Goal: Book appointment/travel/reservation

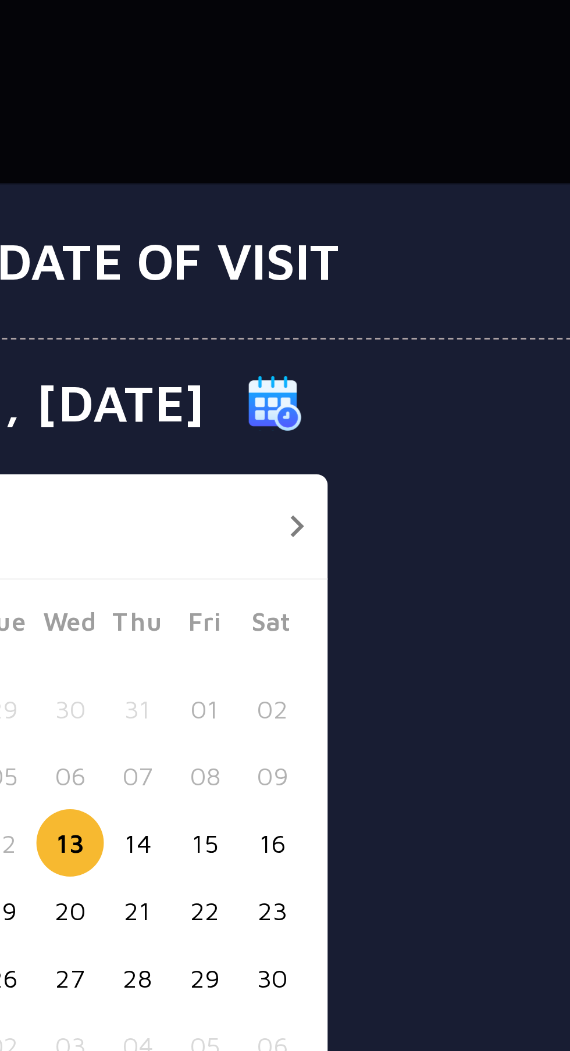
click at [351, 463] on div at bounding box center [353, 456] width 22 height 15
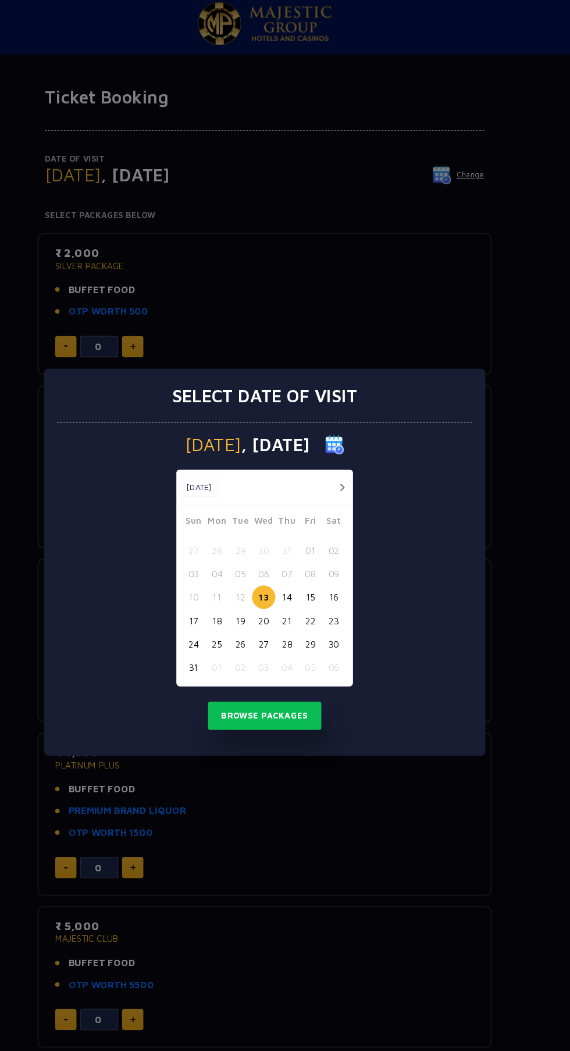
click at [362, 453] on button "button" at bounding box center [356, 456] width 15 height 15
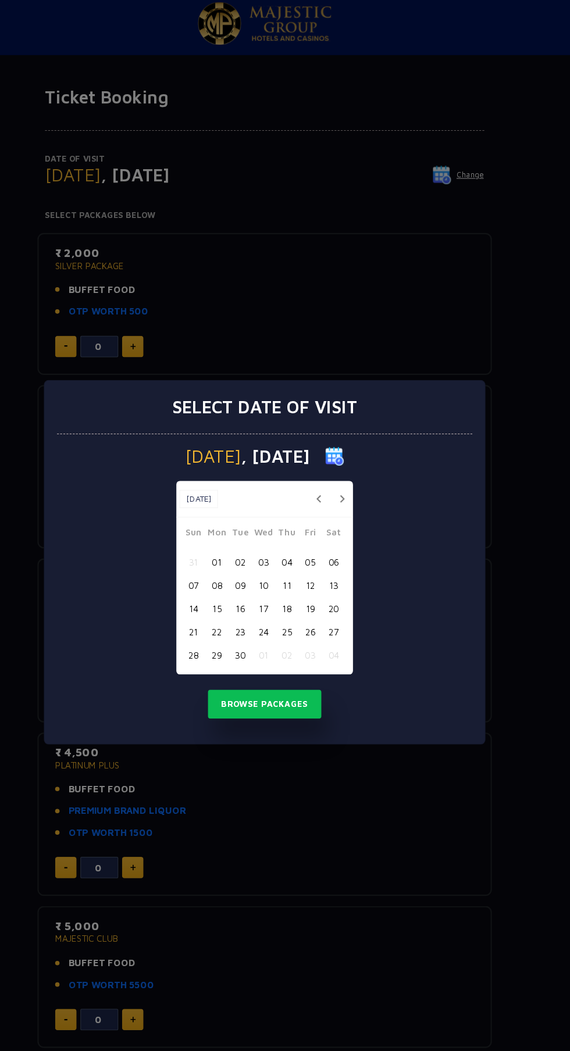
click at [356, 467] on button "button" at bounding box center [356, 467] width 15 height 15
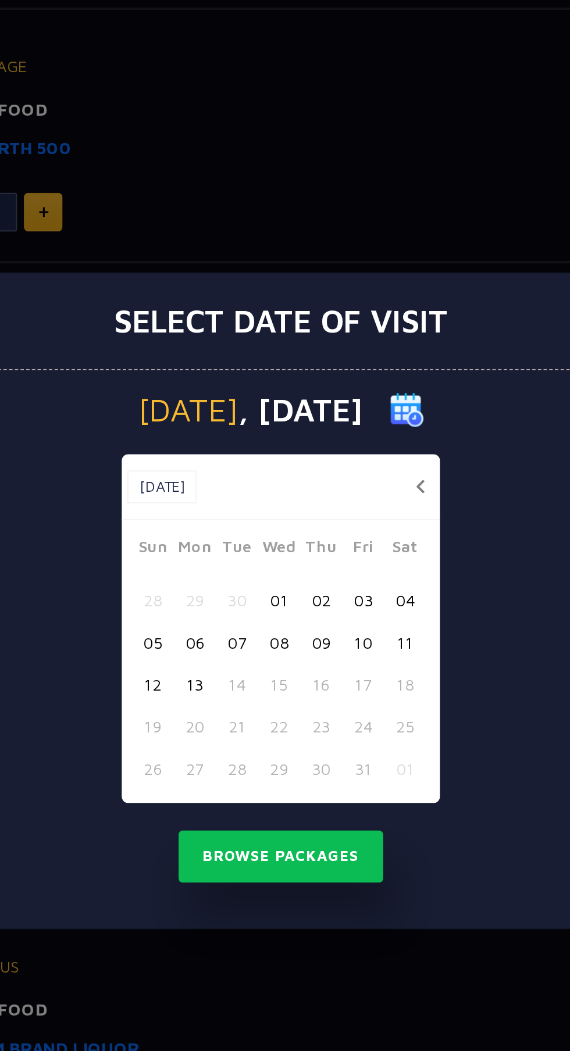
click at [330, 534] on button "03" at bounding box center [327, 525] width 22 height 22
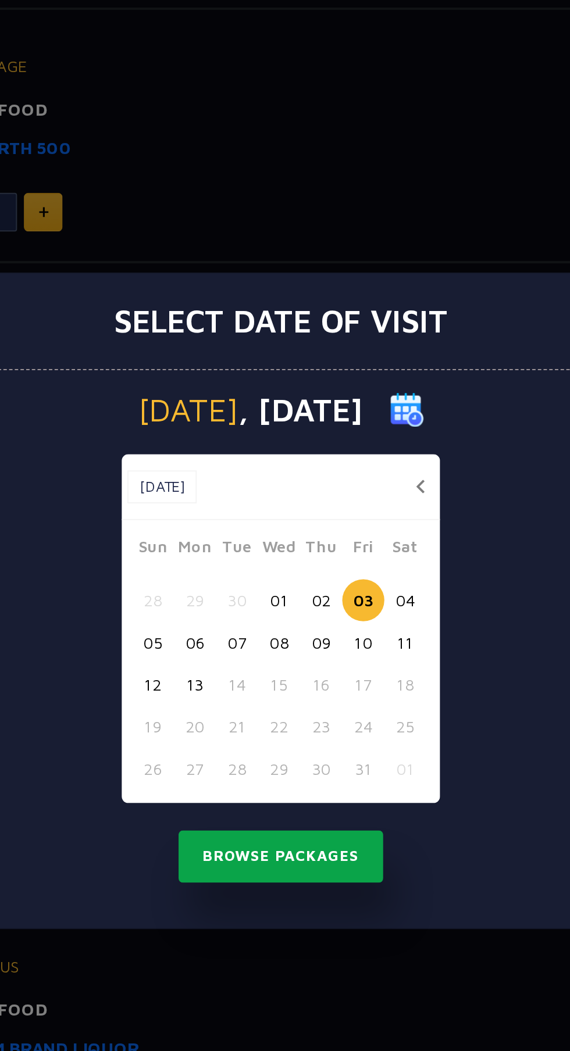
click at [294, 659] on button "Browse Packages" at bounding box center [285, 656] width 105 height 27
